Goal: Task Accomplishment & Management: Complete application form

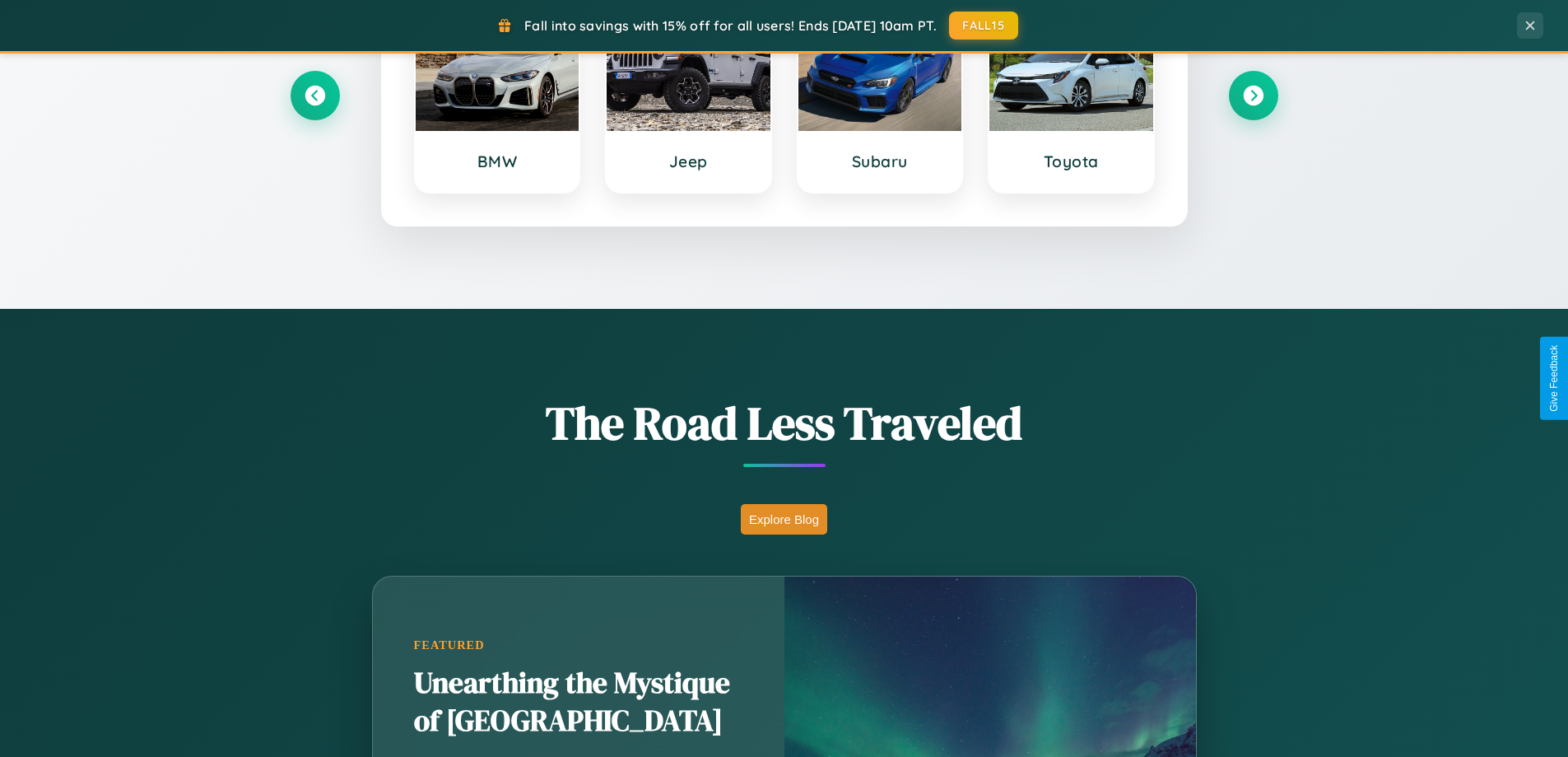
scroll to position [1133, 0]
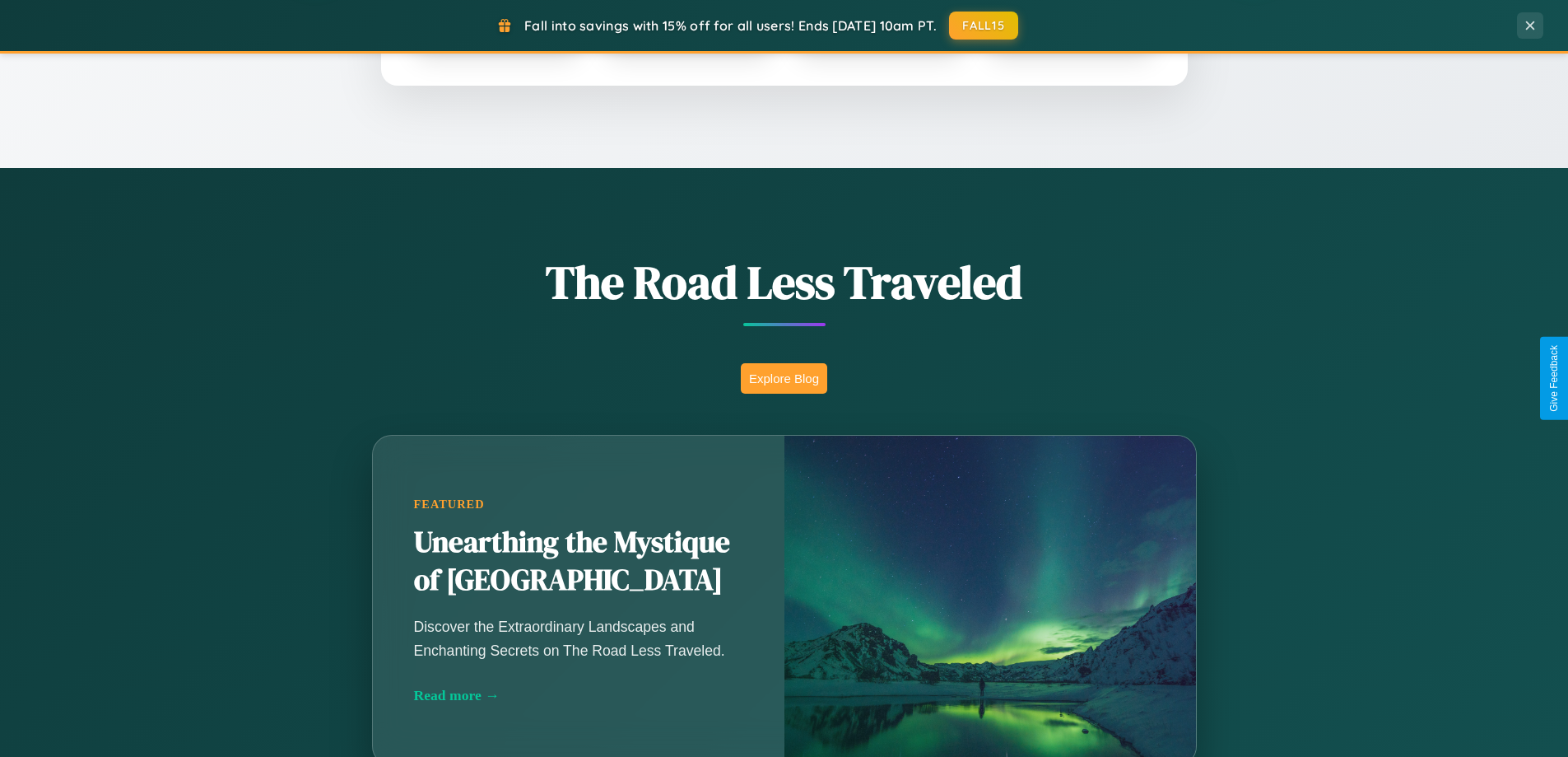
click at [784, 378] on button "Explore Blog" at bounding box center [784, 378] width 87 height 31
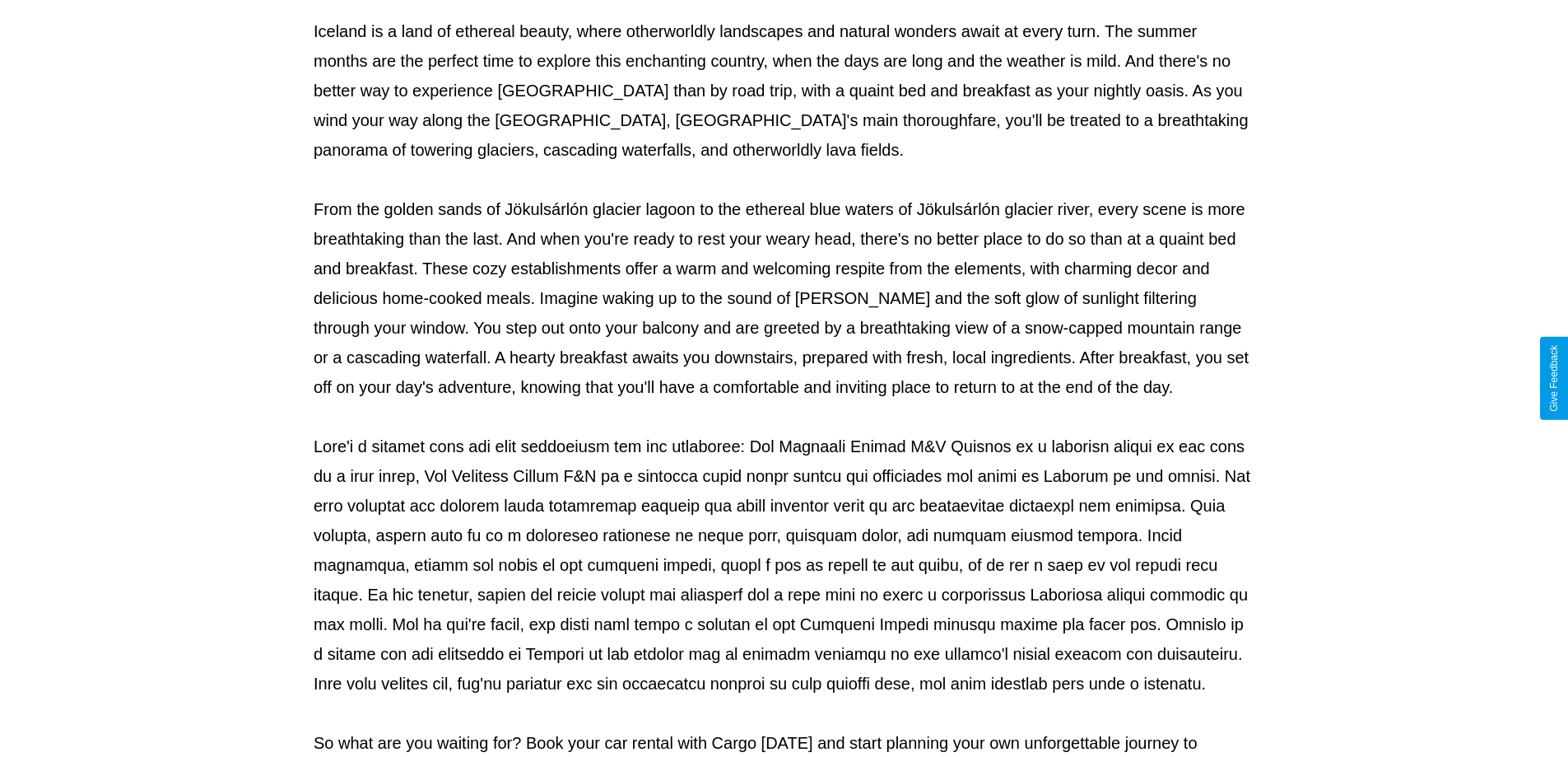
scroll to position [532, 0]
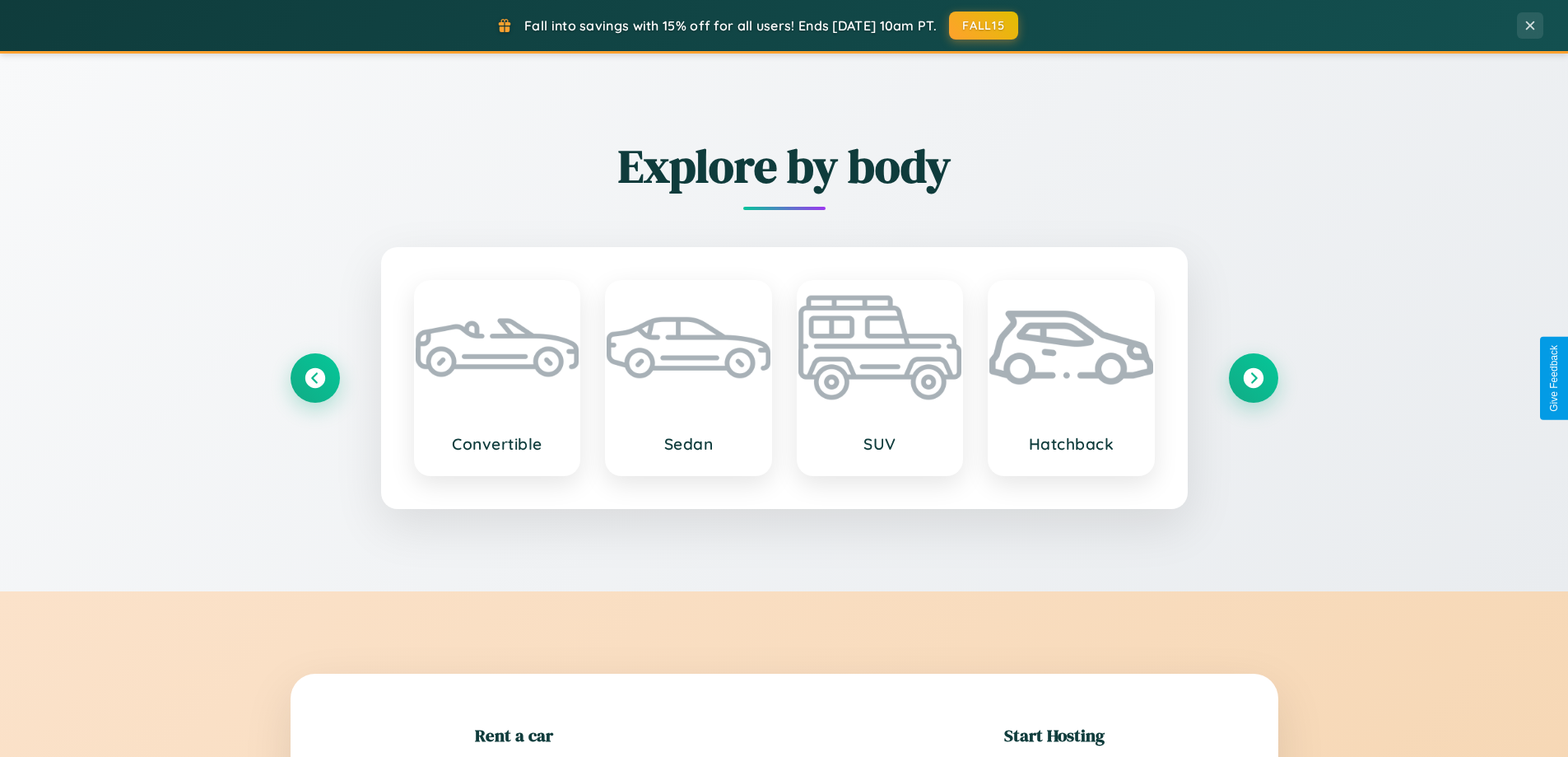
scroll to position [356, 0]
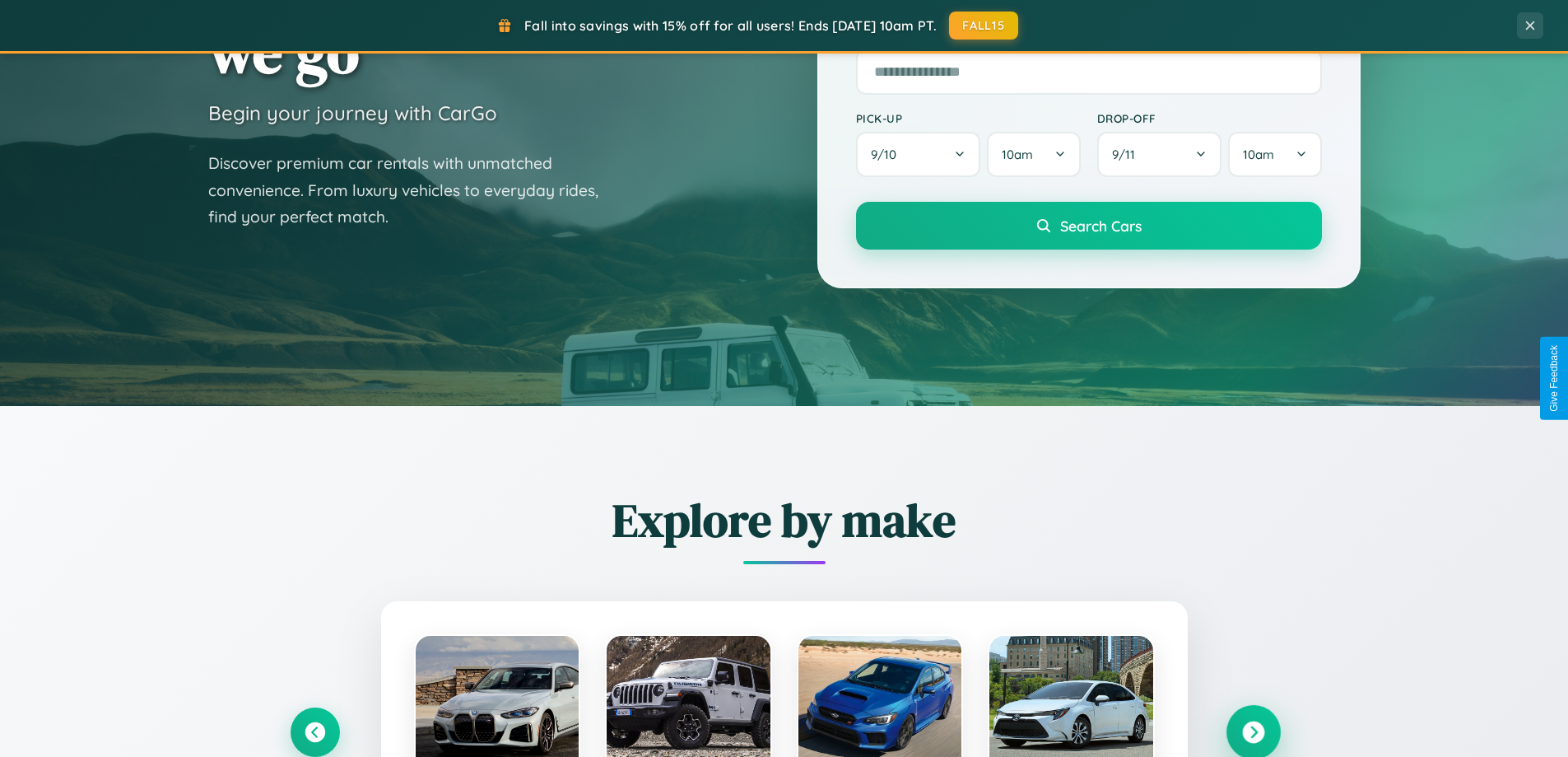
click at [1253, 732] on icon at bounding box center [1253, 732] width 23 height 23
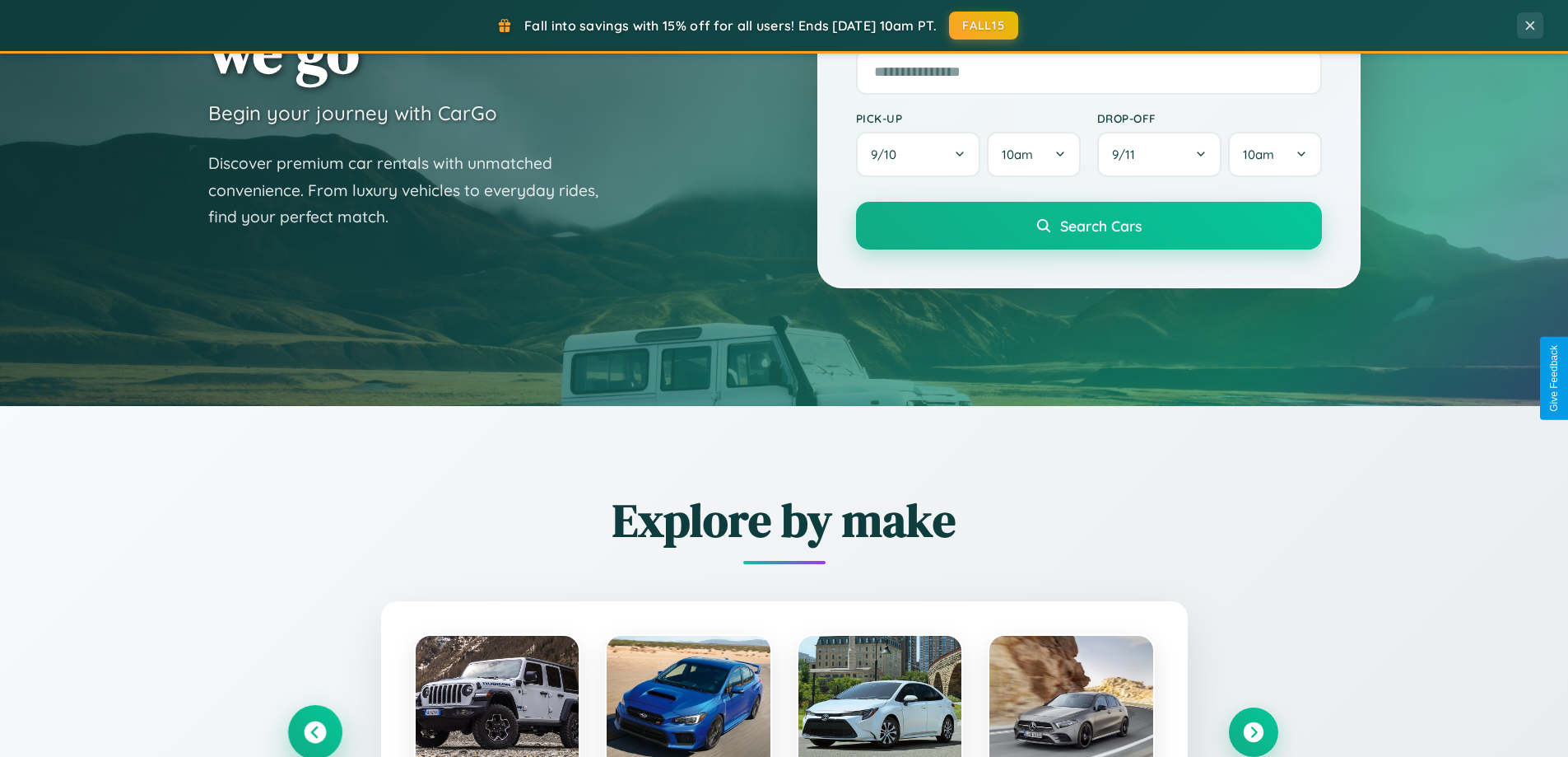
click at [315, 731] on icon at bounding box center [315, 732] width 23 height 23
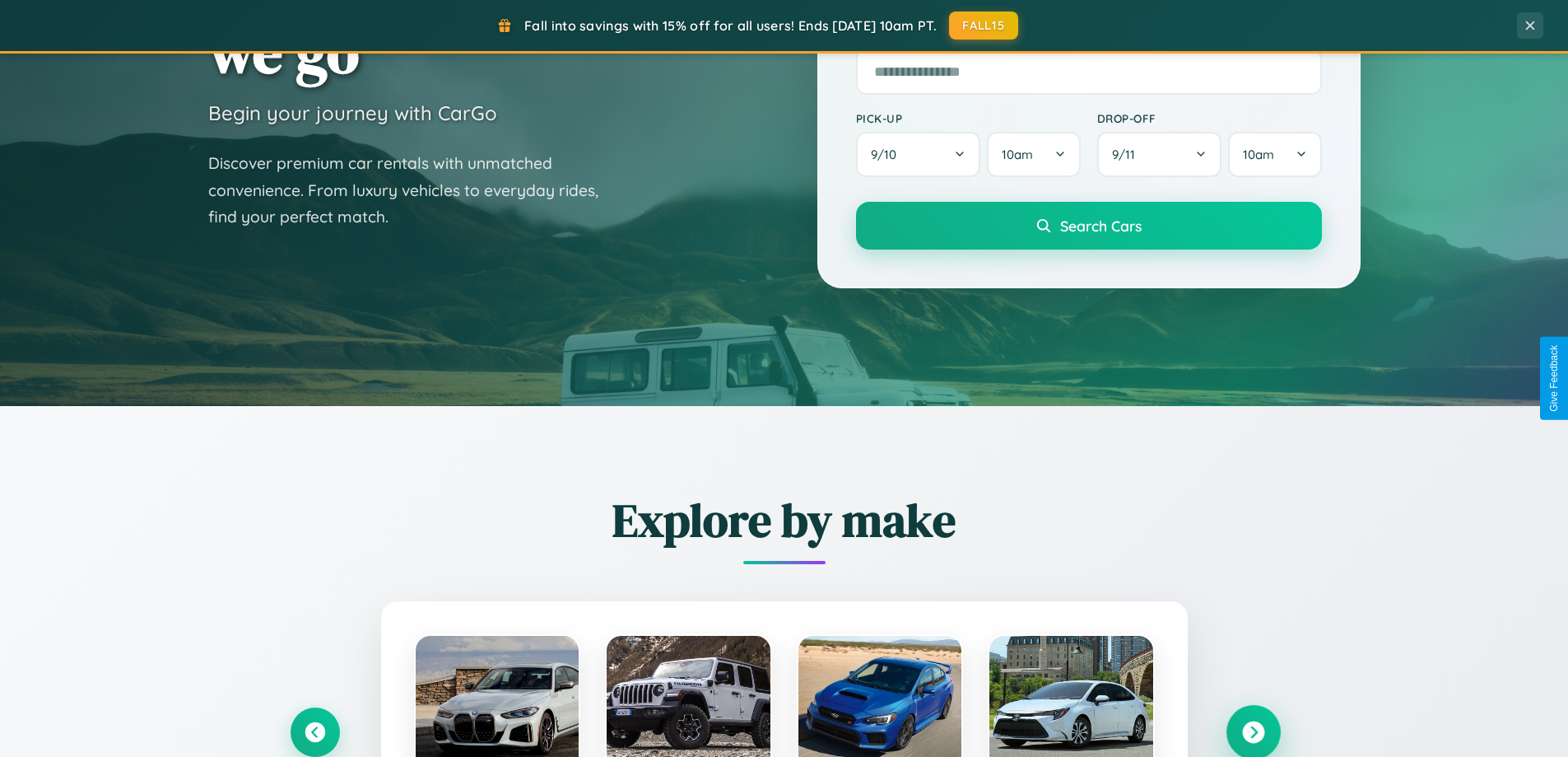
click at [1253, 732] on icon at bounding box center [1253, 732] width 23 height 23
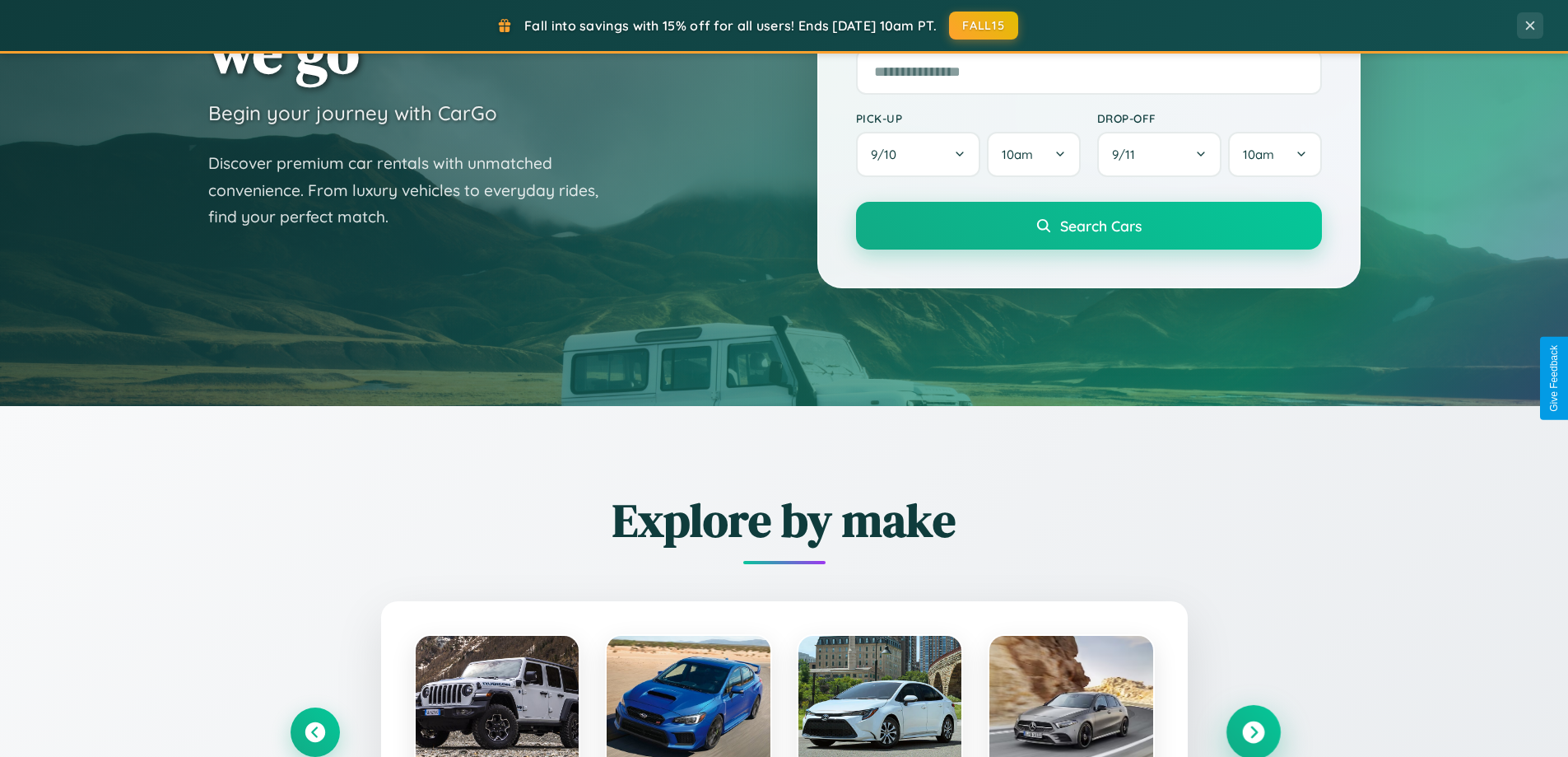
click at [1253, 730] on icon at bounding box center [1253, 732] width 23 height 23
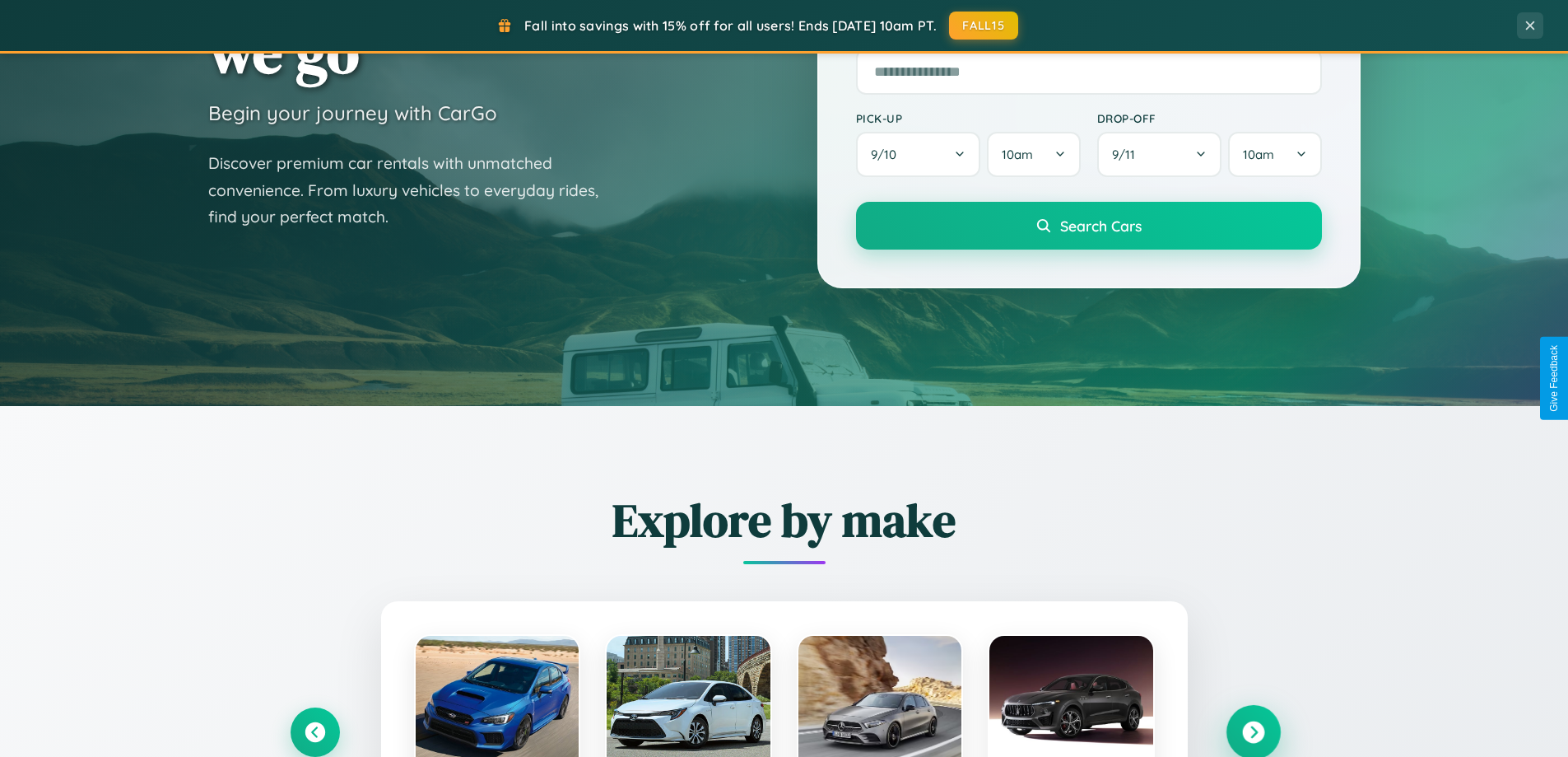
scroll to position [2646, 0]
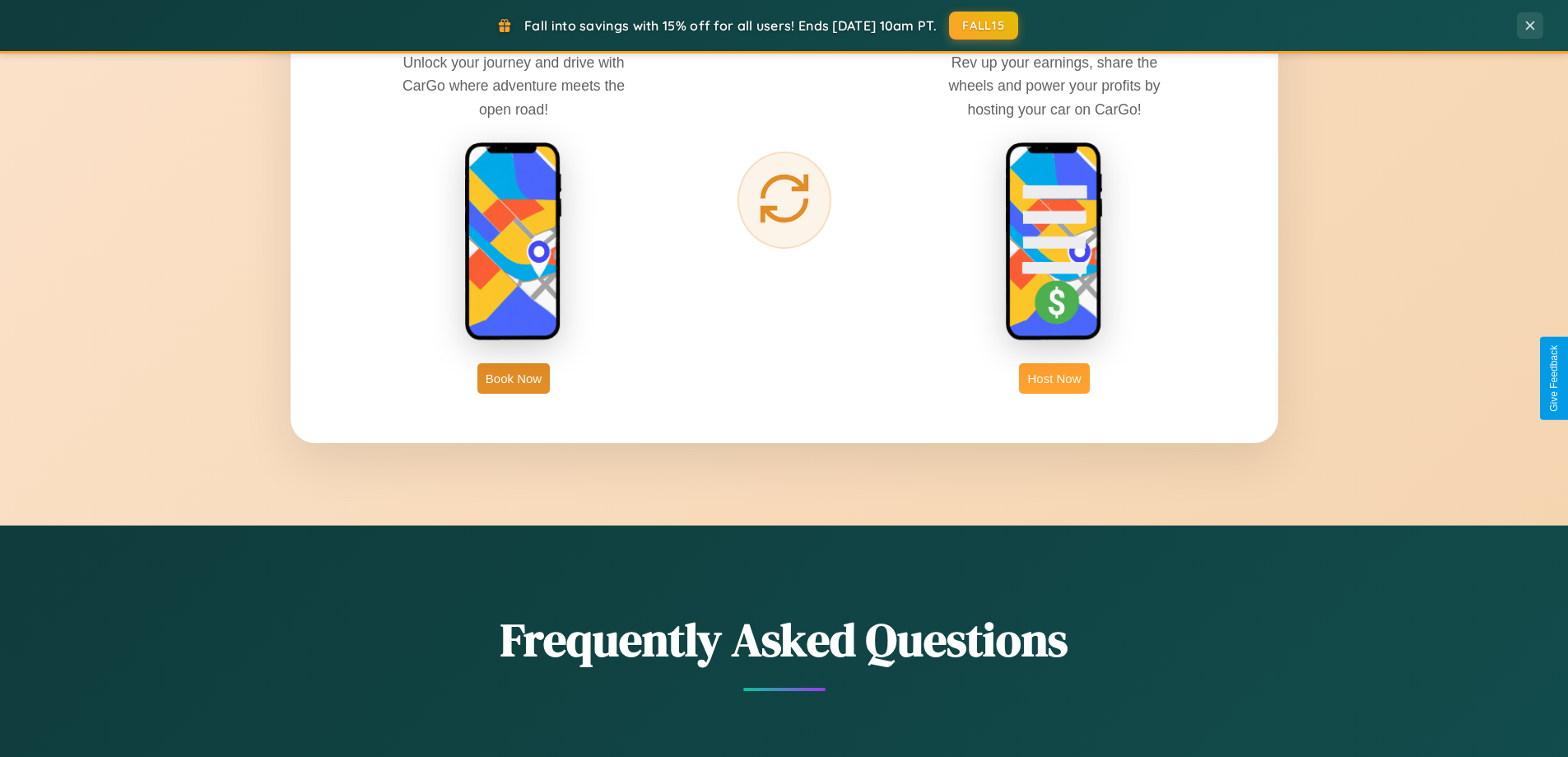
click at [1055, 378] on button "Host Now" at bounding box center [1054, 378] width 70 height 31
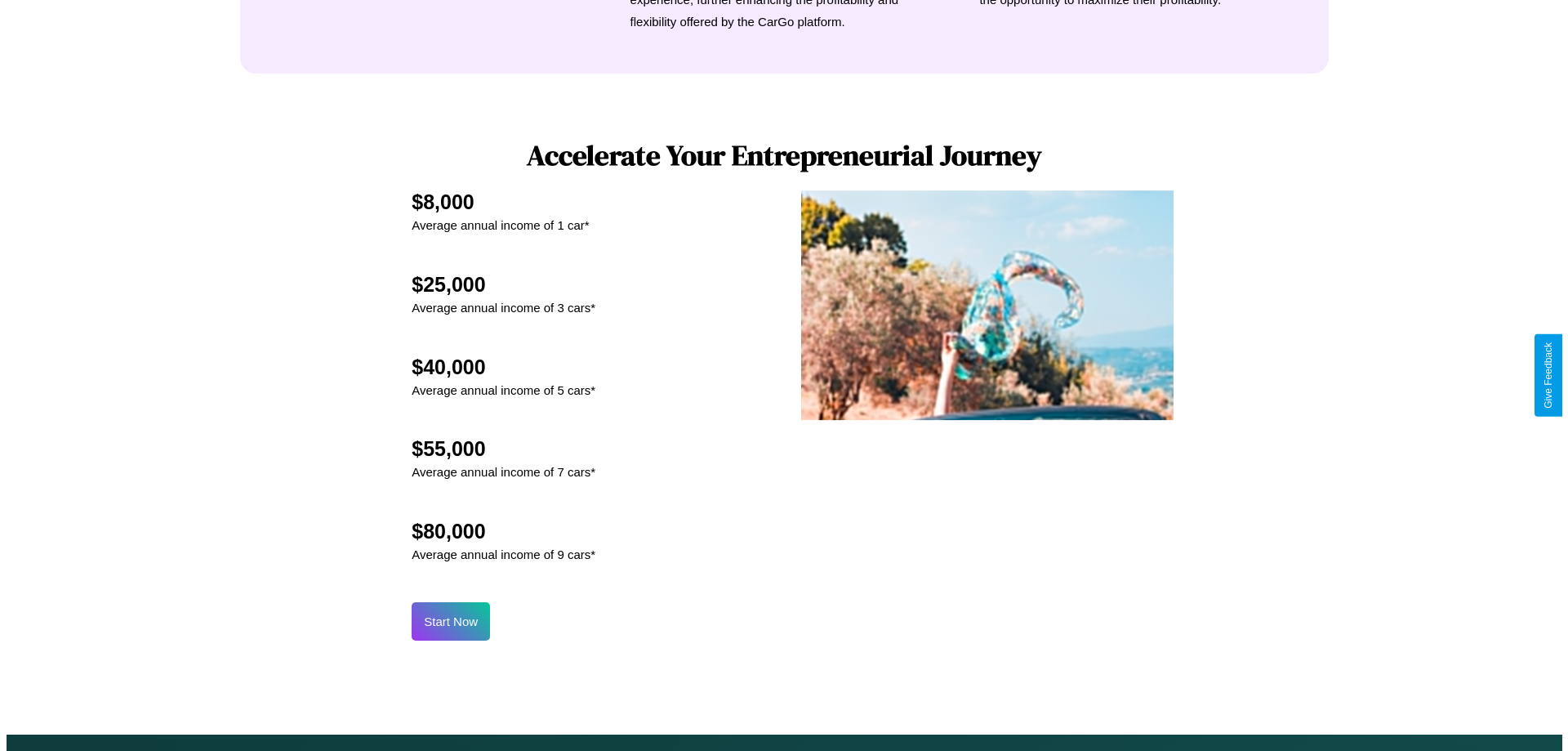
scroll to position [1703, 0]
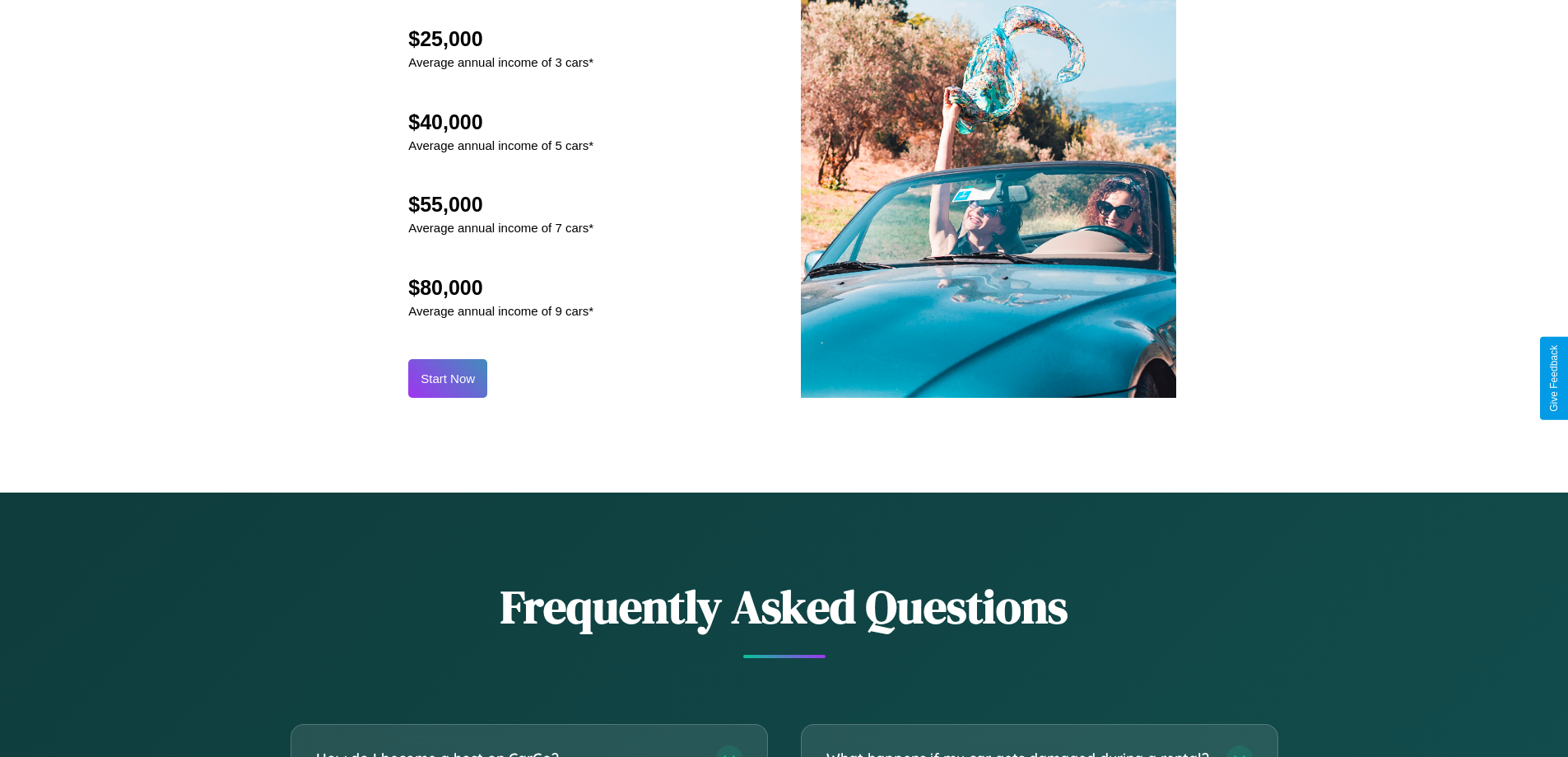
click at [448, 378] on button "Start Now" at bounding box center [447, 378] width 79 height 38
